Goal: Information Seeking & Learning: Learn about a topic

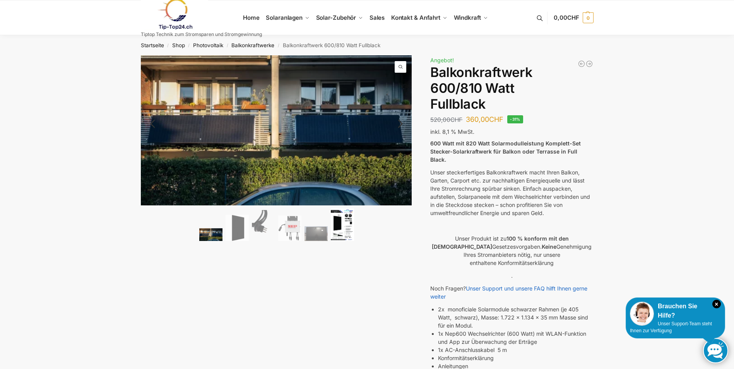
click at [350, 222] on img at bounding box center [342, 225] width 23 height 33
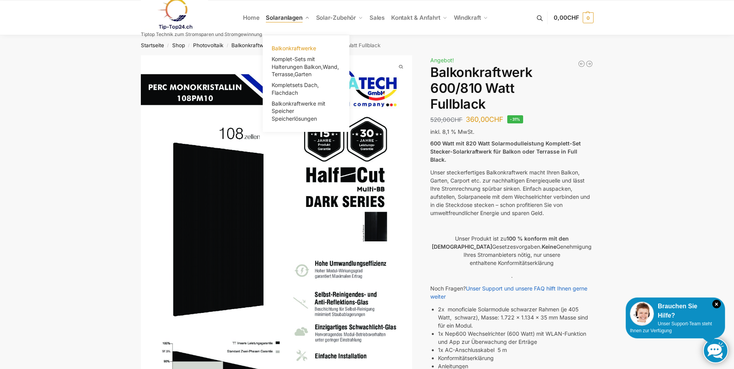
click at [297, 49] on span "Balkonkraftwerke" at bounding box center [294, 48] width 45 height 7
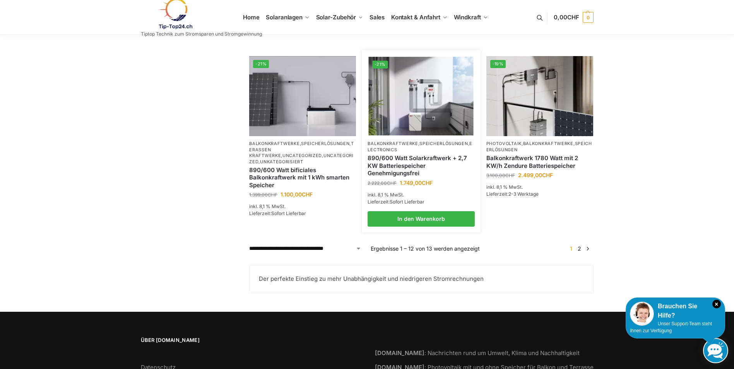
scroll to position [697, 0]
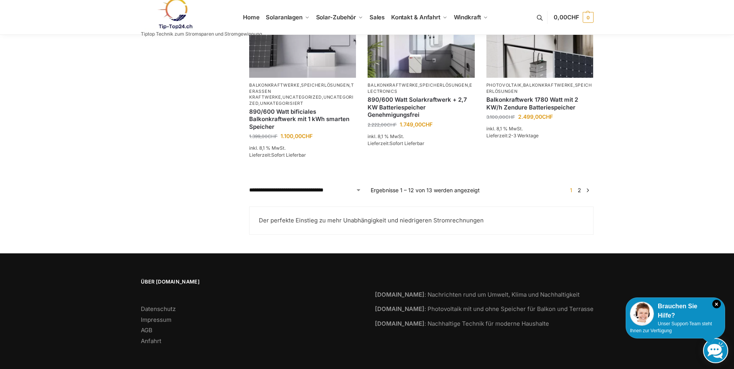
click at [588, 194] on link "→" at bounding box center [588, 190] width 6 height 8
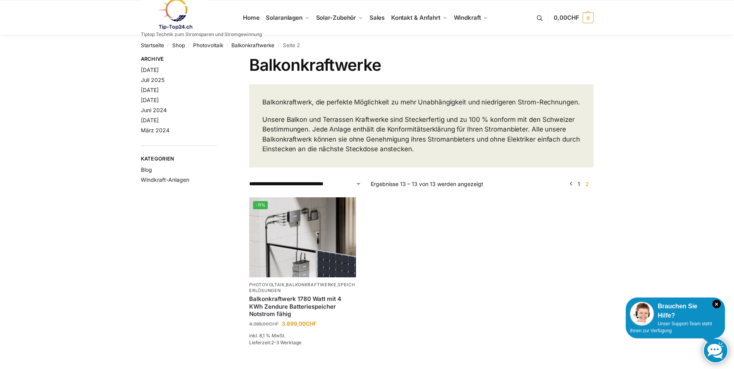
click at [579, 187] on link "1" at bounding box center [579, 184] width 6 height 7
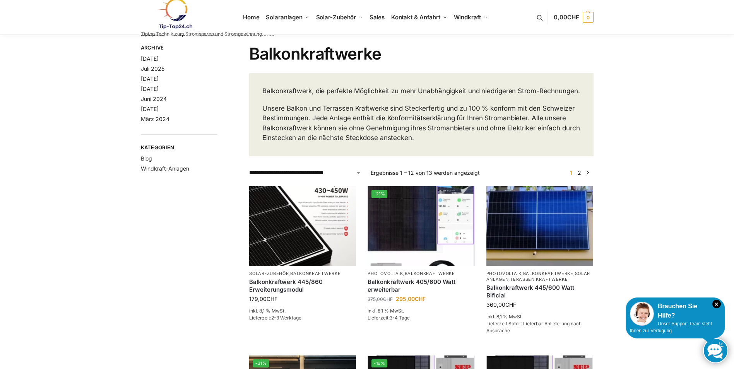
scroll to position [77, 0]
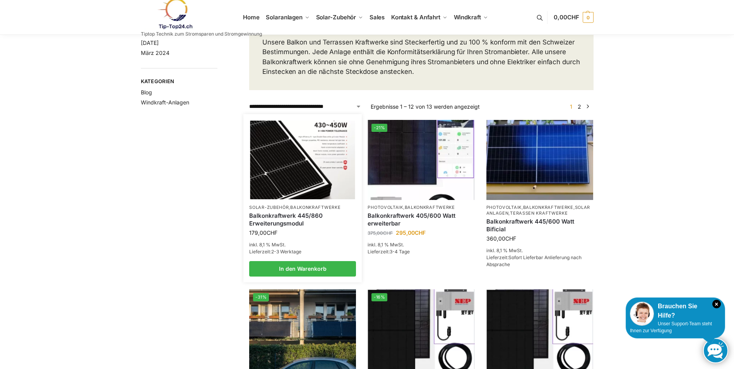
click at [295, 227] on link "Balkonkraftwerk 445/860 Erweiterungsmodul" at bounding box center [302, 219] width 107 height 15
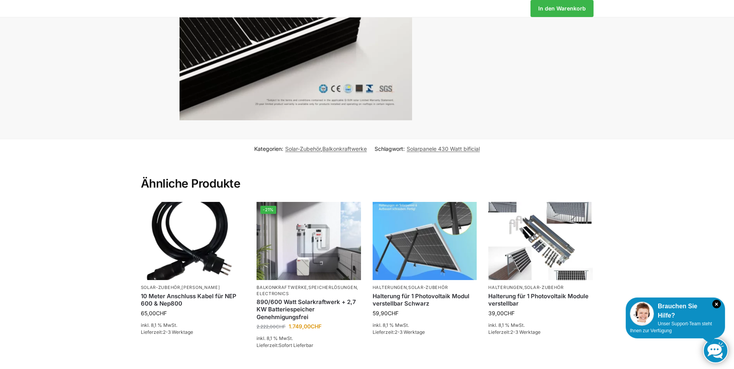
scroll to position [24, 0]
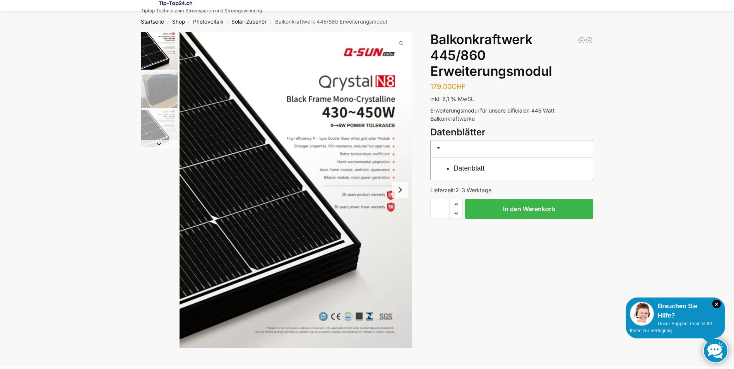
click at [467, 169] on link "Datenblatt" at bounding box center [469, 168] width 31 height 8
